Goal: Task Accomplishment & Management: Use online tool/utility

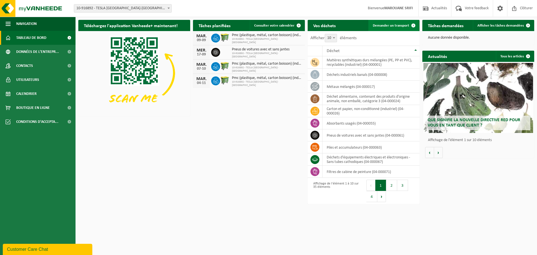
click at [404, 27] on span "Demander un transport" at bounding box center [391, 26] width 36 height 4
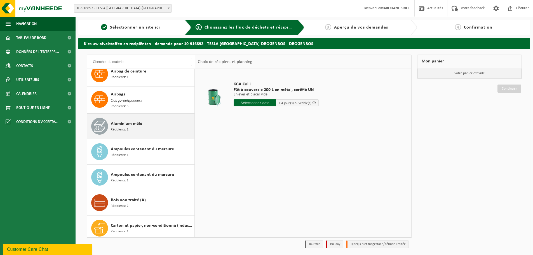
click at [137, 127] on div "Aluminium mêlé Récipients: 1" at bounding box center [152, 126] width 82 height 17
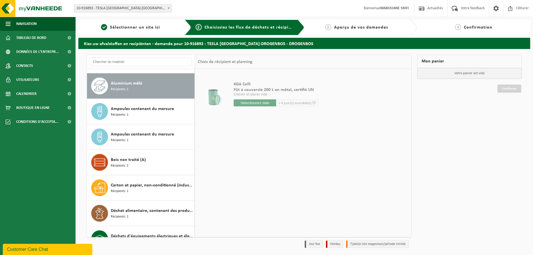
scroll to position [128, 0]
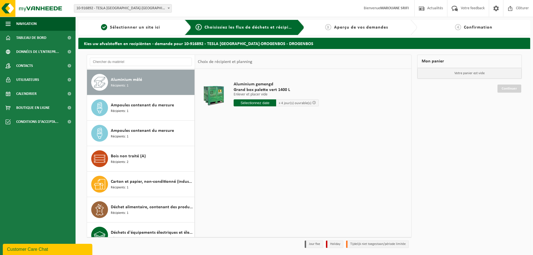
click at [267, 101] on input "text" at bounding box center [254, 102] width 42 height 7
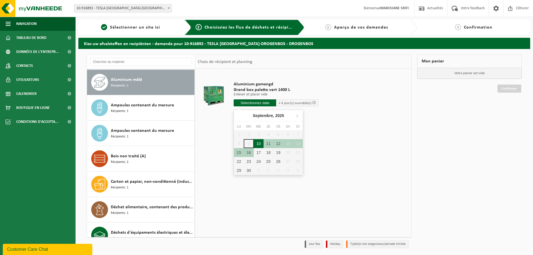
click at [261, 143] on div "10" at bounding box center [259, 143] width 10 height 9
type input "à partir de 2025-09-10"
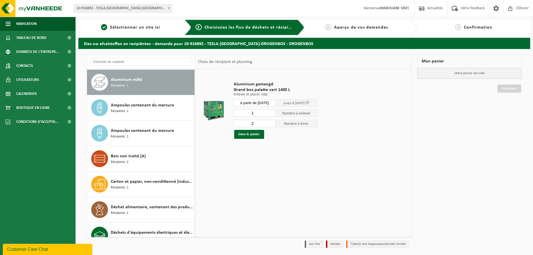
type input "1"
click at [272, 114] on input "1" at bounding box center [254, 112] width 42 height 7
type input "1"
click at [272, 125] on input "1" at bounding box center [254, 123] width 42 height 7
click at [247, 132] on button "Dans le panier" at bounding box center [249, 134] width 30 height 9
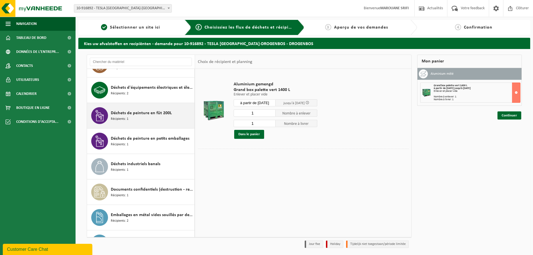
scroll to position [295, 0]
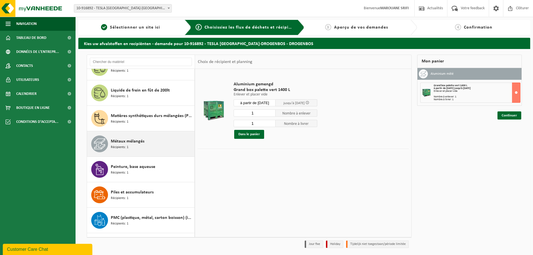
click at [161, 143] on div "Métaux mélangés Récipients: 1" at bounding box center [152, 143] width 82 height 17
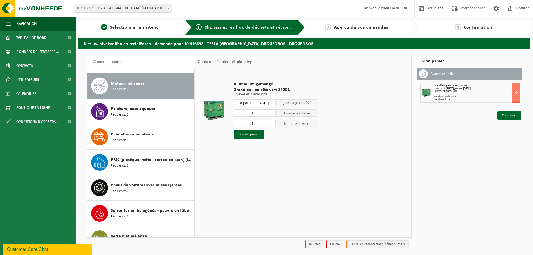
scroll to position [636, 0]
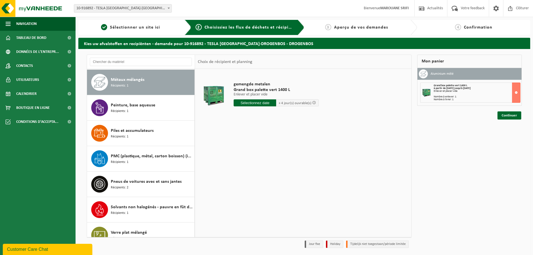
click at [264, 101] on input "text" at bounding box center [254, 102] width 42 height 7
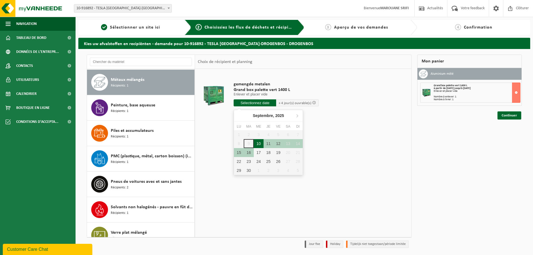
click at [257, 144] on div "10" at bounding box center [259, 143] width 10 height 9
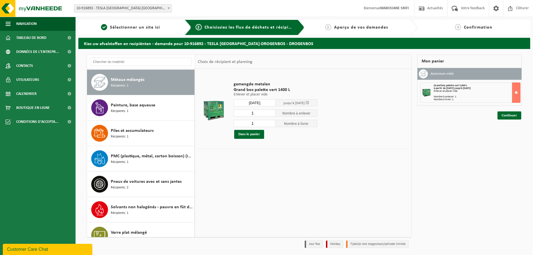
type input "à partir de 2025-09-10"
click at [256, 135] on button "Dans le panier" at bounding box center [249, 134] width 30 height 9
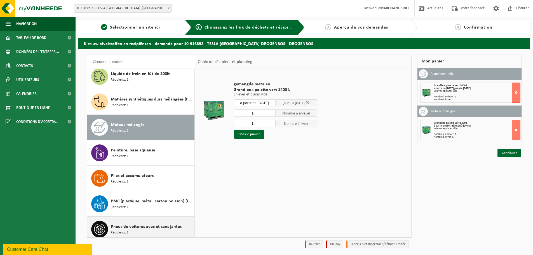
scroll to position [588, 0]
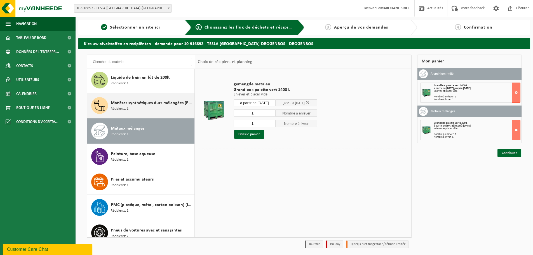
click at [167, 105] on span "Matières synthétiques durs mélangées (PE, PP et PVC), recyclables (industriel)" at bounding box center [152, 103] width 82 height 7
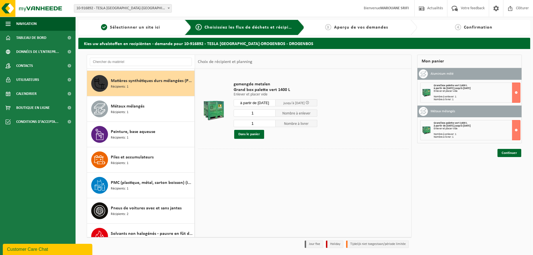
scroll to position [611, 0]
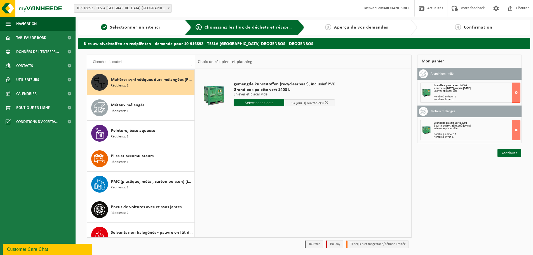
click at [275, 102] on input "text" at bounding box center [258, 102] width 51 height 7
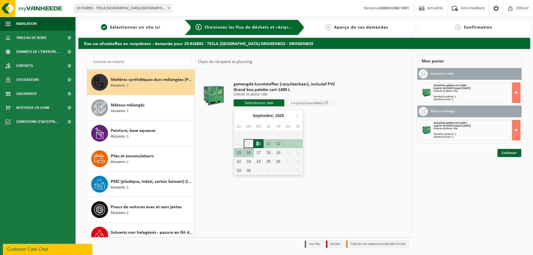
click at [258, 142] on div "10" at bounding box center [259, 143] width 10 height 9
type input "à partir de 2025-09-10"
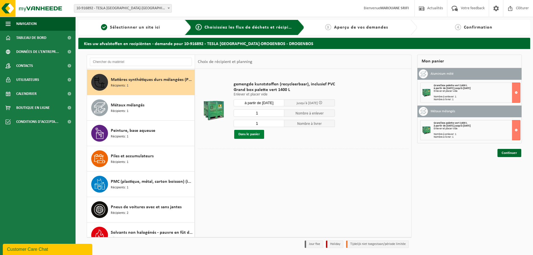
click at [257, 135] on button "Dans le panier" at bounding box center [249, 134] width 30 height 9
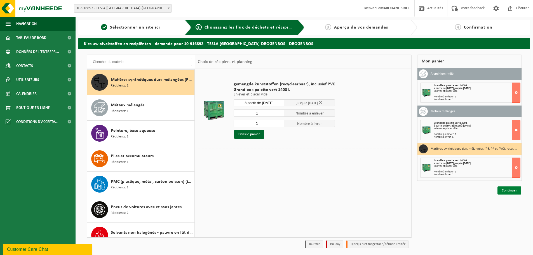
click at [504, 188] on link "Continuer" at bounding box center [509, 190] width 24 height 8
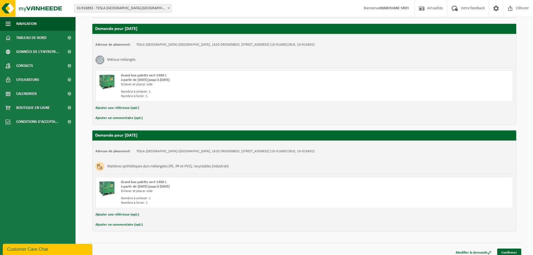
scroll to position [203, 0]
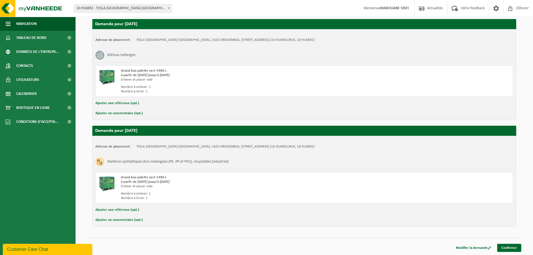
drag, startPoint x: 508, startPoint y: 245, endPoint x: 444, endPoint y: 222, distance: 68.1
click at [508, 245] on link "Confirmer" at bounding box center [509, 247] width 24 height 8
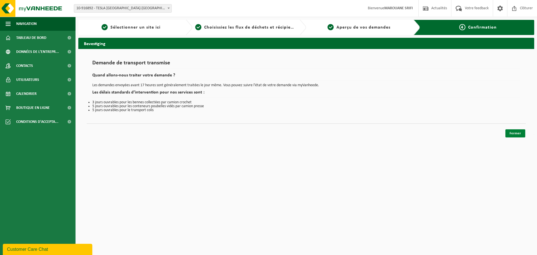
click at [513, 131] on link "Fermer" at bounding box center [515, 133] width 20 height 8
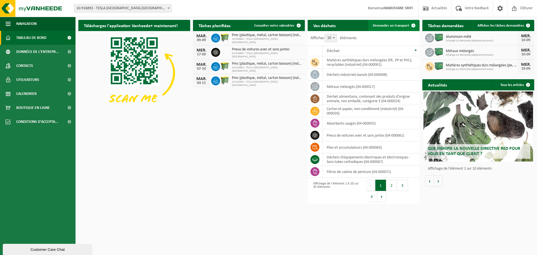
click at [378, 24] on span "Demander un transport" at bounding box center [391, 26] width 36 height 4
click at [405, 26] on span "Demander un transport" at bounding box center [391, 26] width 36 height 4
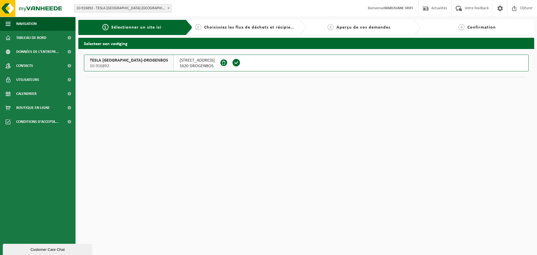
click at [232, 62] on span at bounding box center [236, 62] width 8 height 8
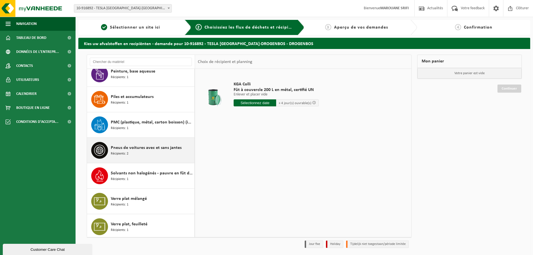
click at [164, 142] on div "Pneus de voitures avec et sans jantes Récipients: 2" at bounding box center [152, 150] width 82 height 17
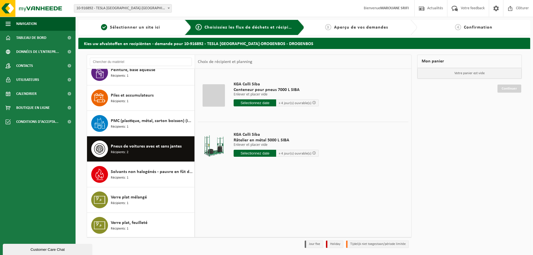
click at [257, 102] on input "text" at bounding box center [254, 102] width 42 height 7
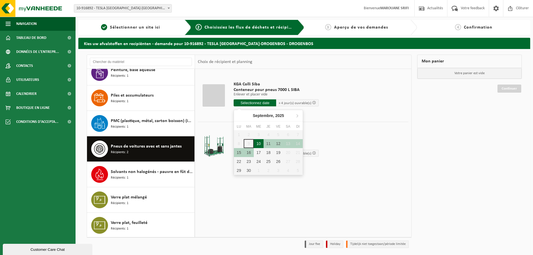
click at [258, 141] on div "10" at bounding box center [259, 143] width 10 height 9
type input "à partir de [DATE]"
type input "[DATE]"
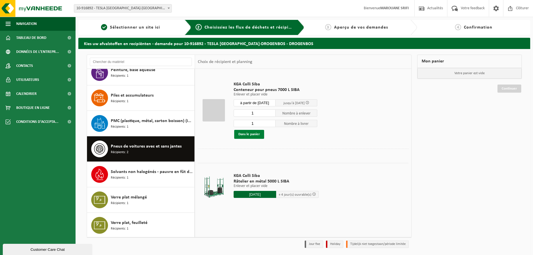
click at [256, 136] on button "Dans le panier" at bounding box center [249, 134] width 30 height 9
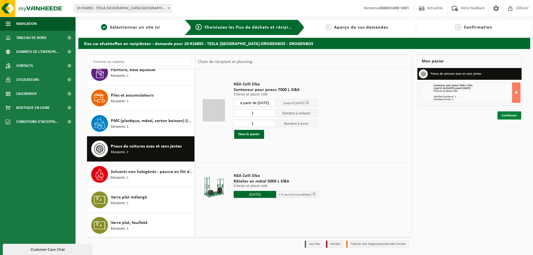
click at [513, 116] on link "Continuer" at bounding box center [509, 115] width 24 height 8
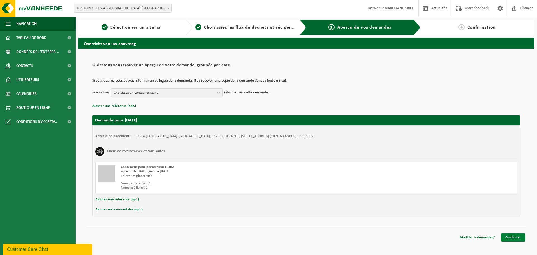
click at [509, 236] on link "Confirmer" at bounding box center [513, 237] width 24 height 8
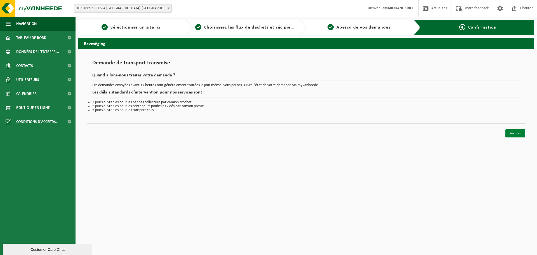
click at [516, 134] on link "Fermer" at bounding box center [515, 133] width 20 height 8
